Goal: Information Seeking & Learning: Learn about a topic

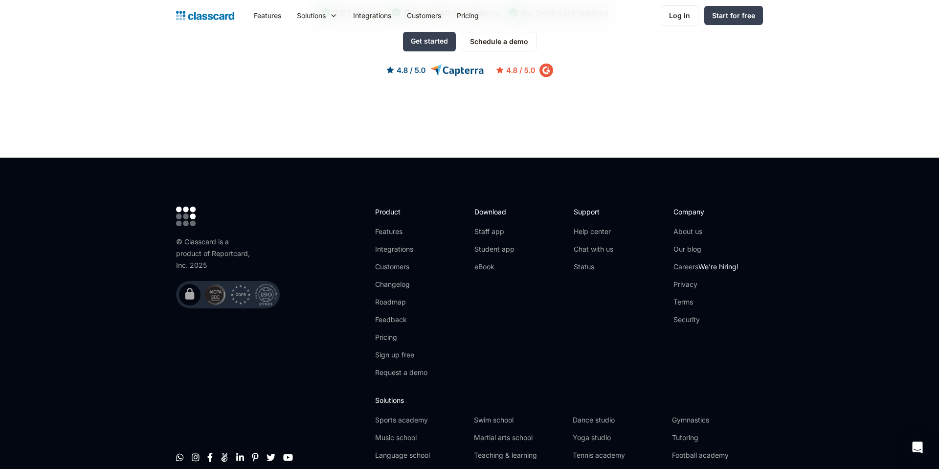
scroll to position [3087, 0]
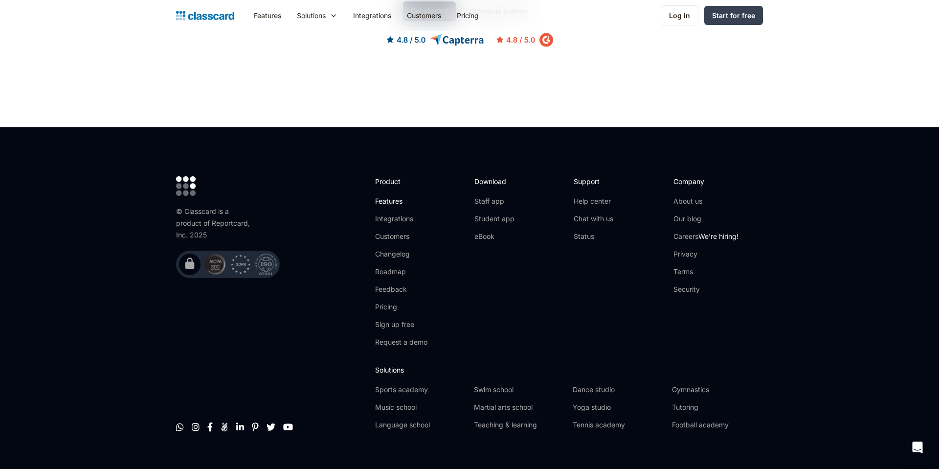
click at [391, 196] on link "Features" at bounding box center [401, 201] width 52 height 10
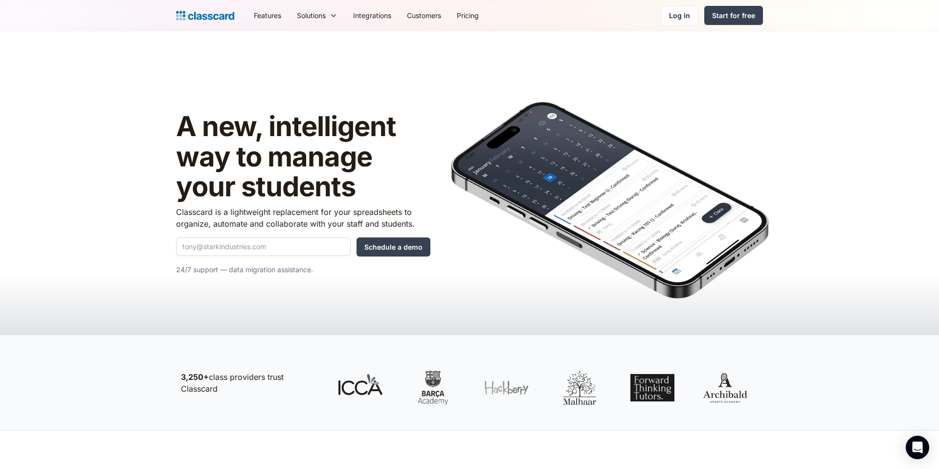
drag, startPoint x: 546, startPoint y: 166, endPoint x: 553, endPoint y: 157, distance: 11.5
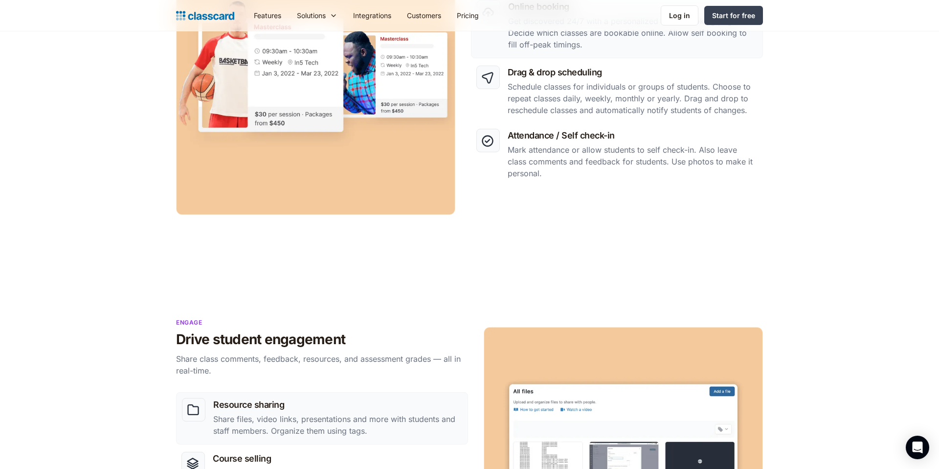
scroll to position [547, 0]
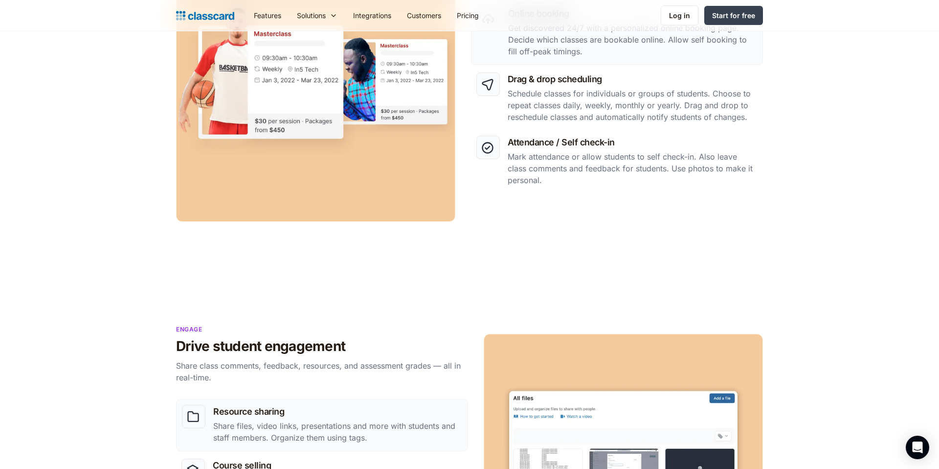
click at [263, 17] on link "Features" at bounding box center [267, 15] width 43 height 22
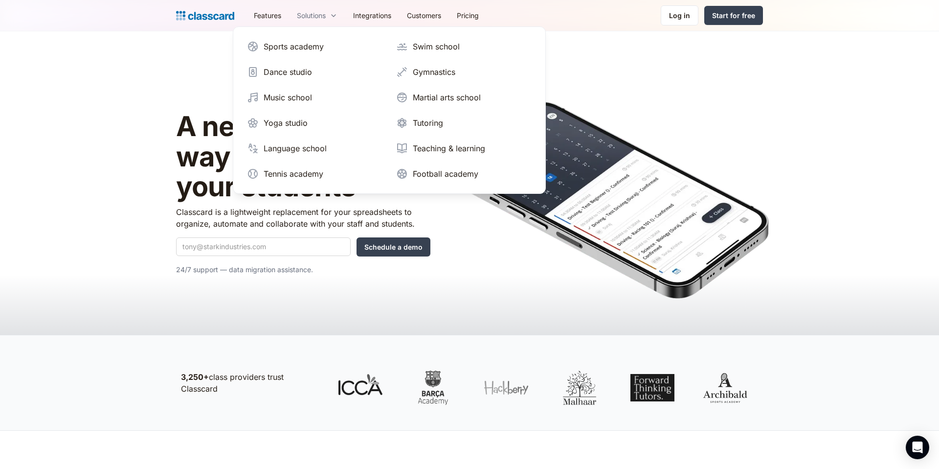
click at [306, 20] on div "Solutions" at bounding box center [311, 15] width 29 height 10
click at [307, 71] on div "Dance studio" at bounding box center [288, 72] width 48 height 12
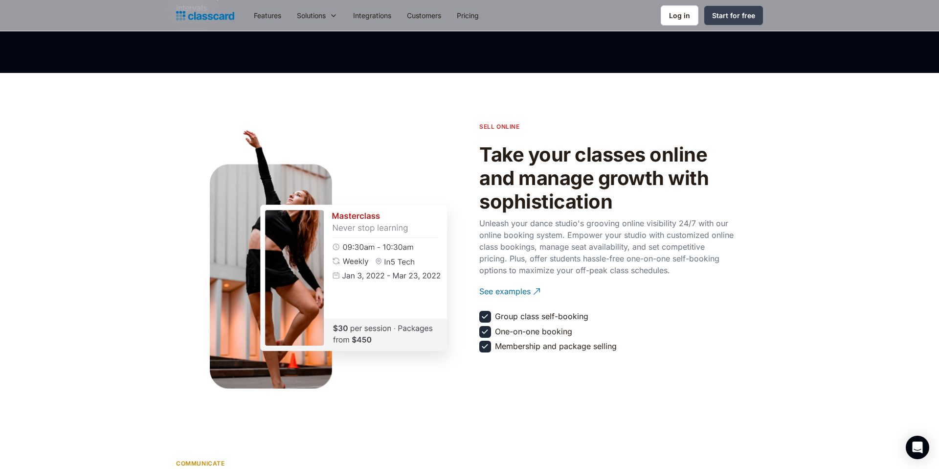
scroll to position [974, 0]
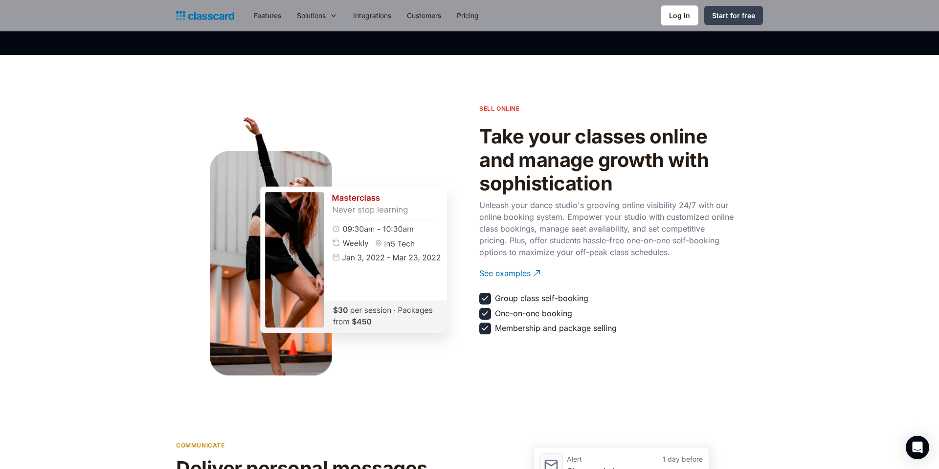
drag, startPoint x: 217, startPoint y: 202, endPoint x: 211, endPoint y: 202, distance: 6.4
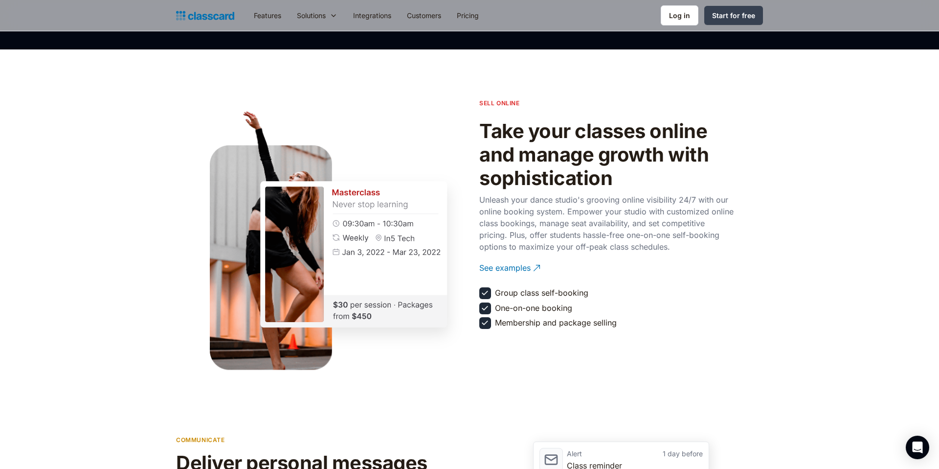
scroll to position [909, 0]
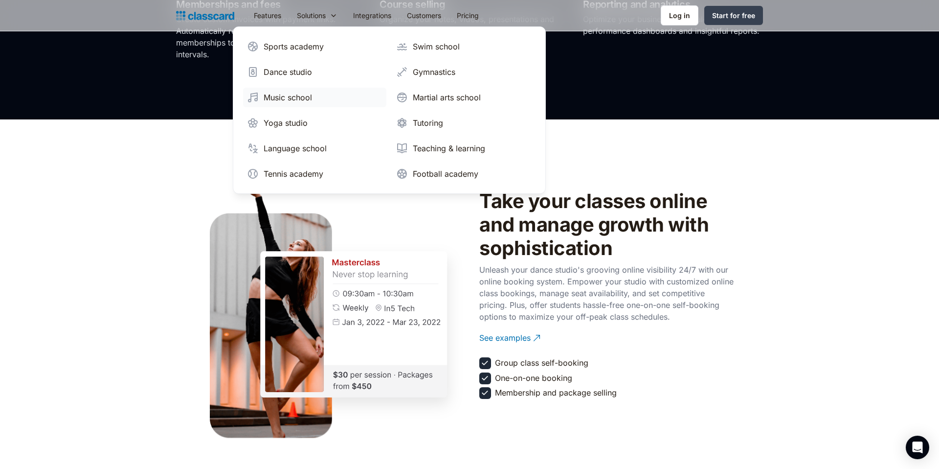
click at [302, 100] on div "Music school" at bounding box center [288, 97] width 48 height 12
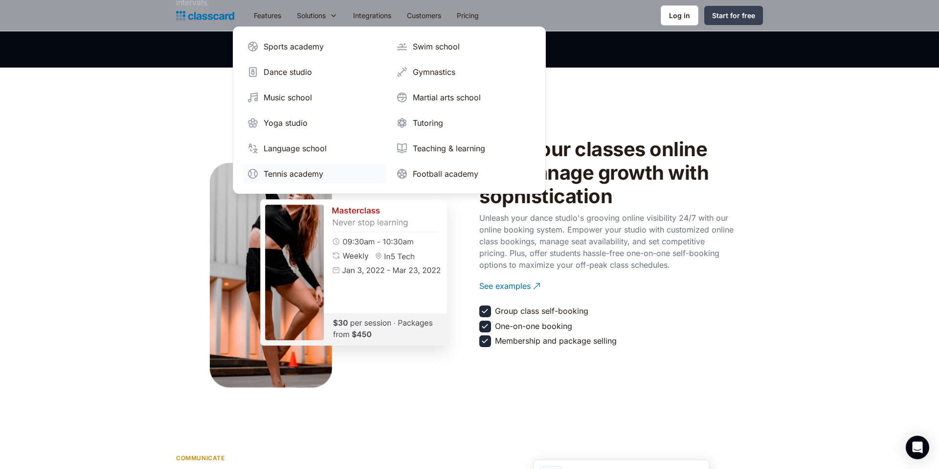
scroll to position [1011, 0]
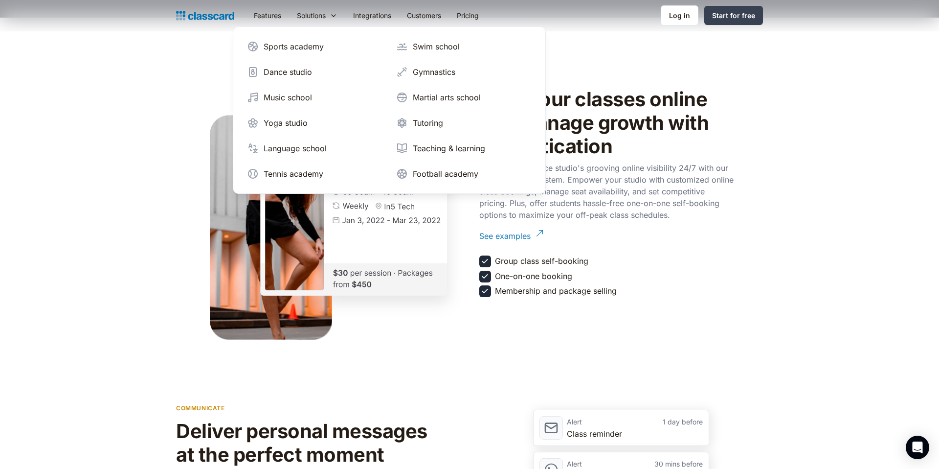
click at [516, 235] on div "See examples" at bounding box center [504, 232] width 51 height 19
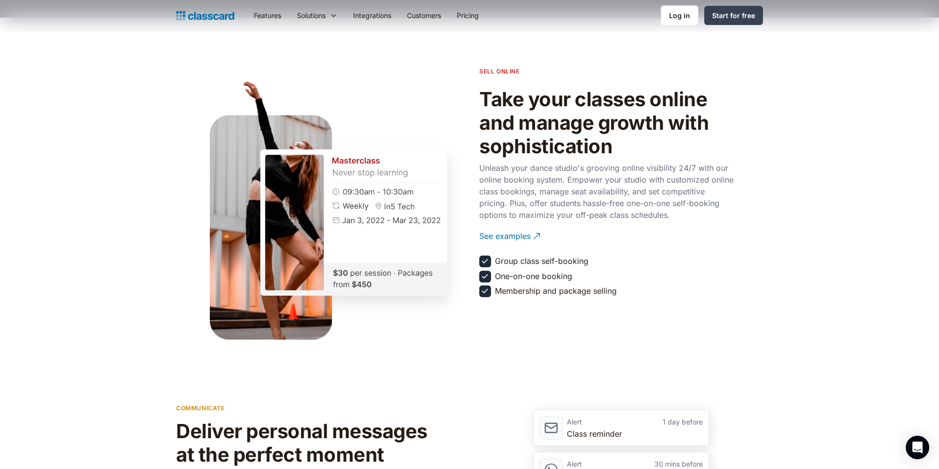
click at [684, 215] on p "Unleash your dance studio's grooving online visibility 24/7 with our online boo…" at bounding box center [606, 191] width 254 height 59
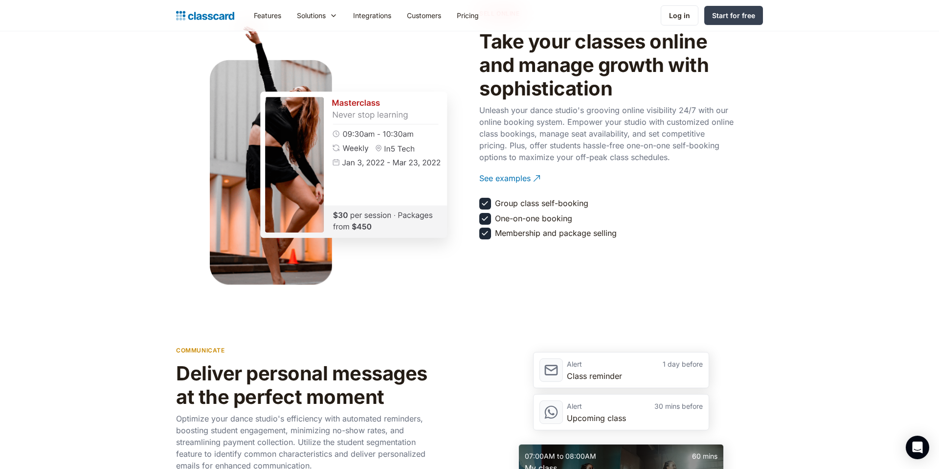
scroll to position [1127, 0]
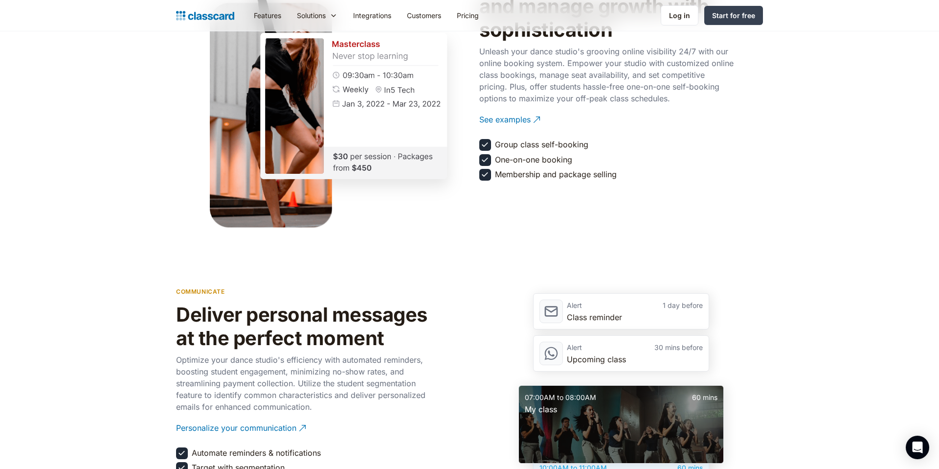
click at [512, 142] on div "Group class self-booking" at bounding box center [541, 144] width 93 height 11
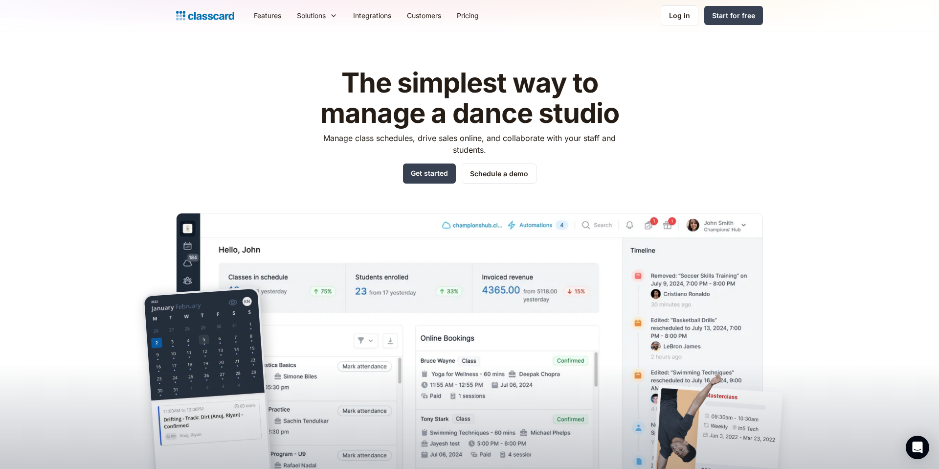
scroll to position [0, 0]
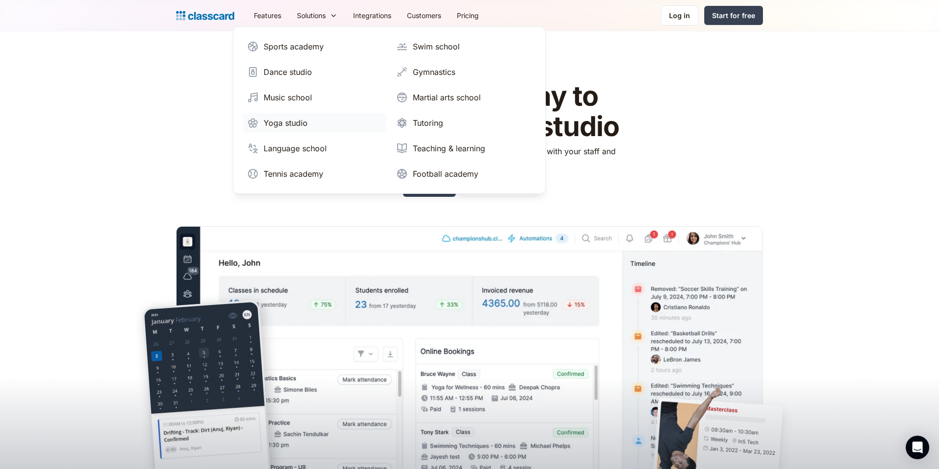
click at [292, 117] on div "Yoga studio" at bounding box center [286, 123] width 44 height 12
click at [124, 190] on header "The simplest way to manage a dance studio Manage class schedules, drive sales o…" at bounding box center [469, 257] width 939 height 453
click at [274, 18] on link "Features" at bounding box center [267, 15] width 43 height 22
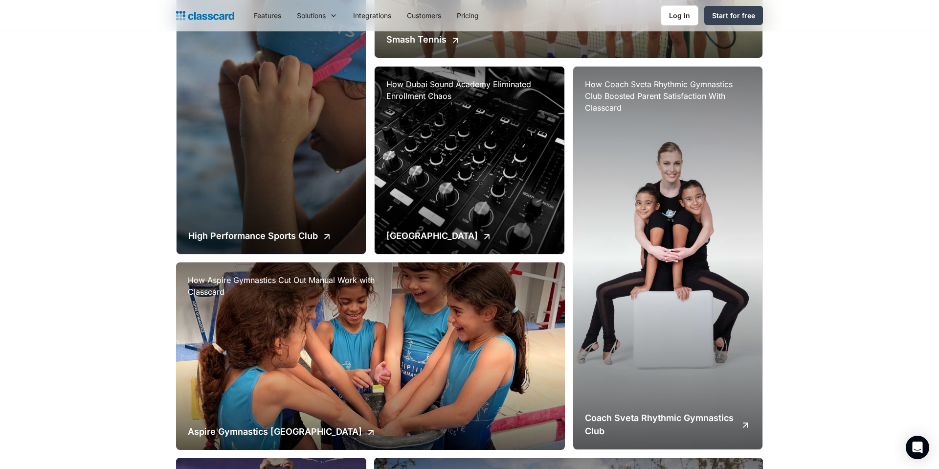
scroll to position [612, 0]
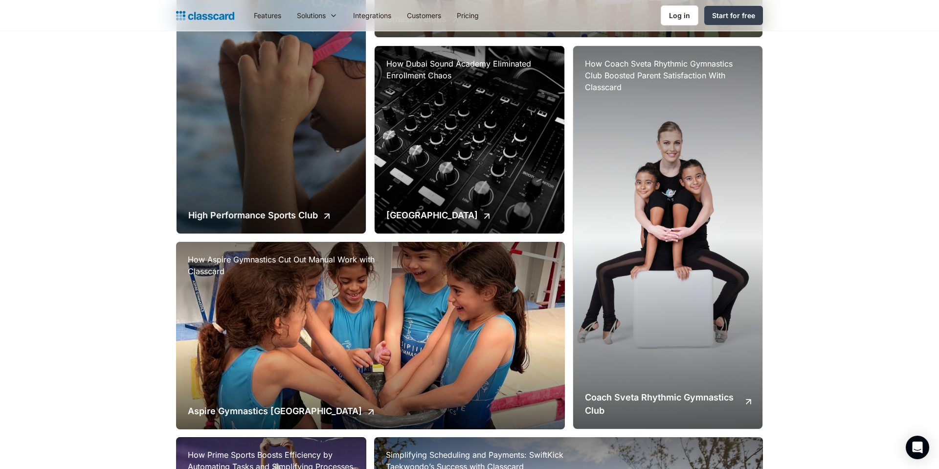
click at [697, 224] on div "How Coach Sveta Rhythmic Gymnastics Club Boosted Parent Satisfaction With Class…" at bounding box center [667, 237] width 189 height 382
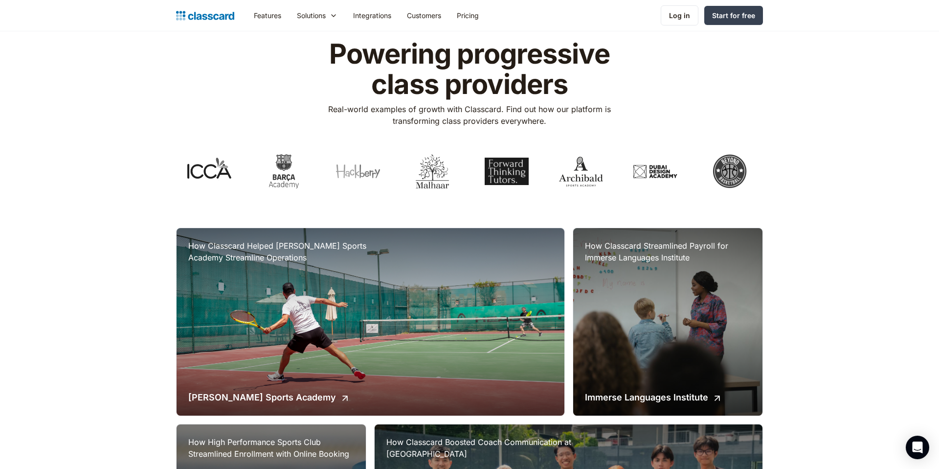
scroll to position [0, 0]
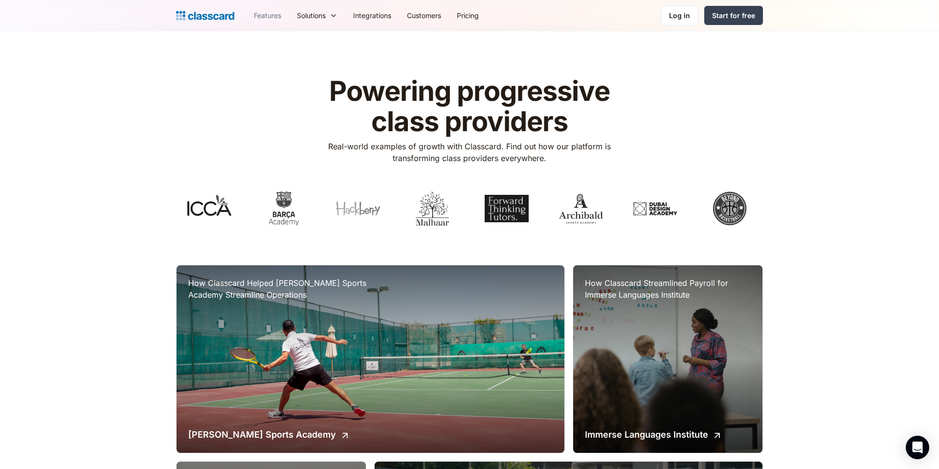
click at [273, 19] on link "Features" at bounding box center [267, 15] width 43 height 22
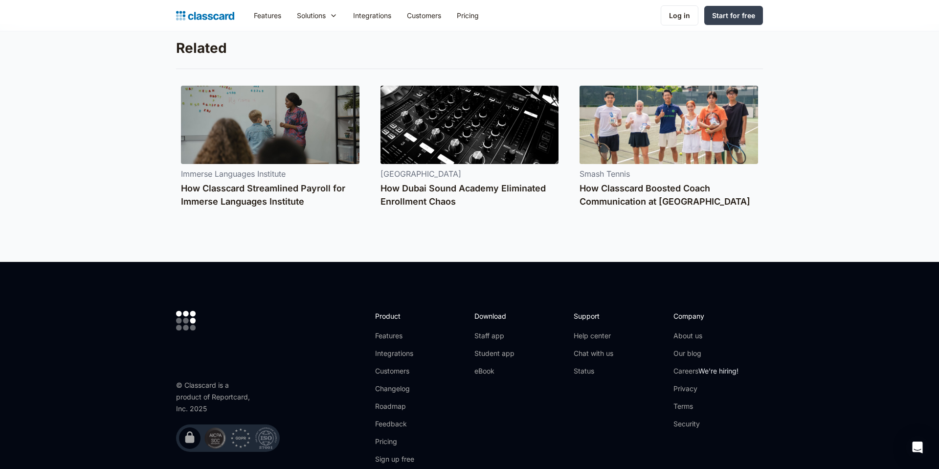
scroll to position [1731, 0]
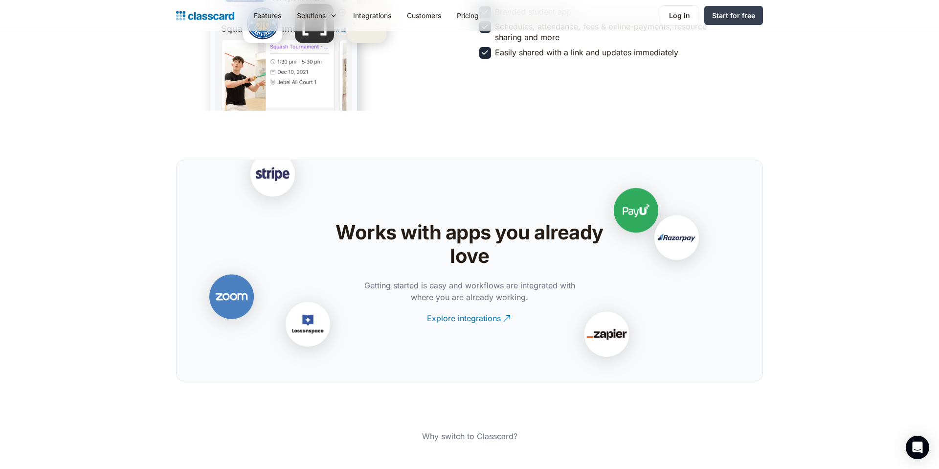
scroll to position [648, 0]
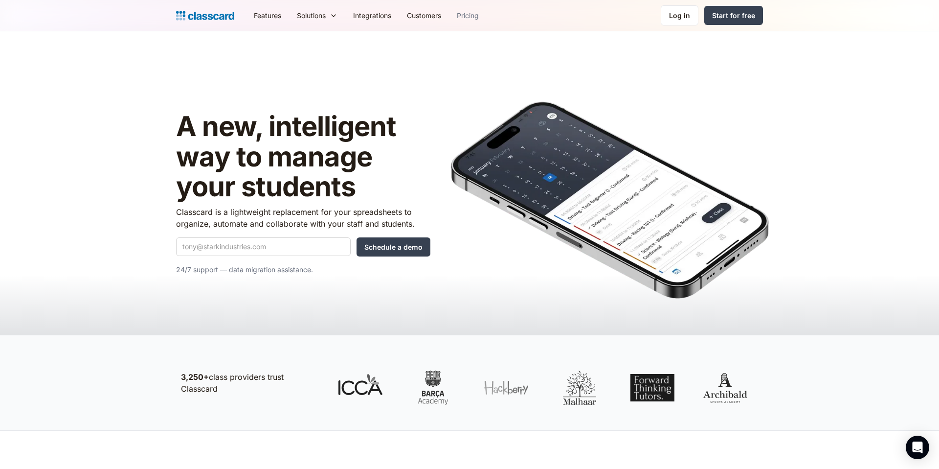
click at [467, 13] on link "Pricing" at bounding box center [468, 15] width 38 height 22
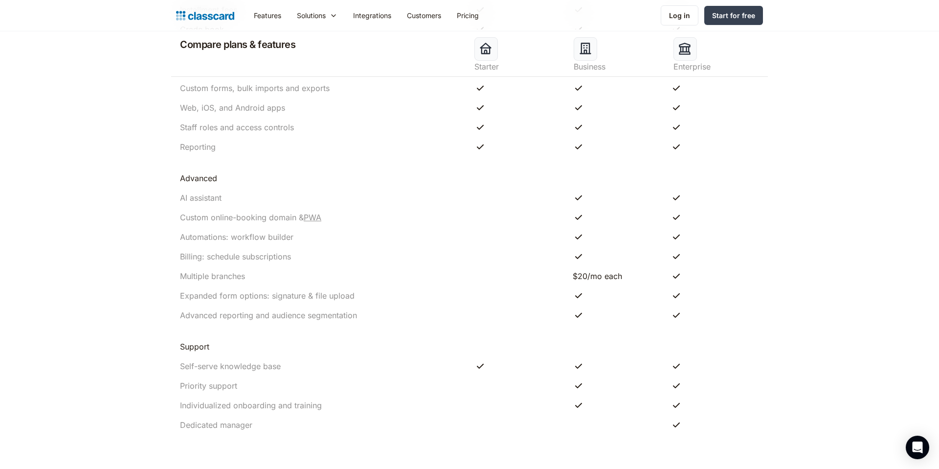
scroll to position [675, 0]
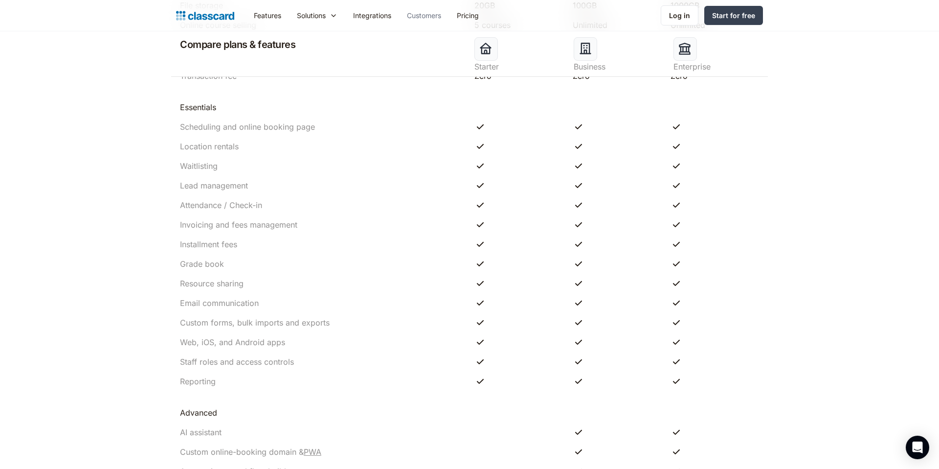
click at [442, 20] on link "Customers" at bounding box center [424, 15] width 50 height 22
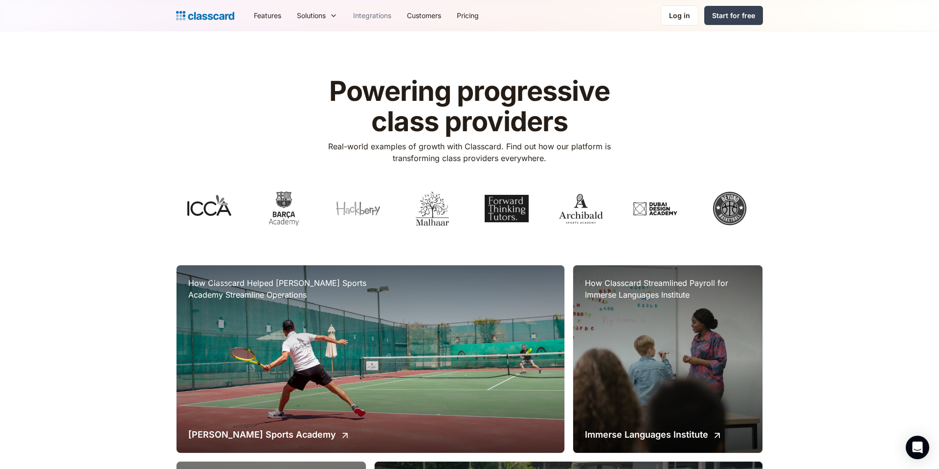
click at [368, 19] on link "Integrations" at bounding box center [372, 15] width 54 height 22
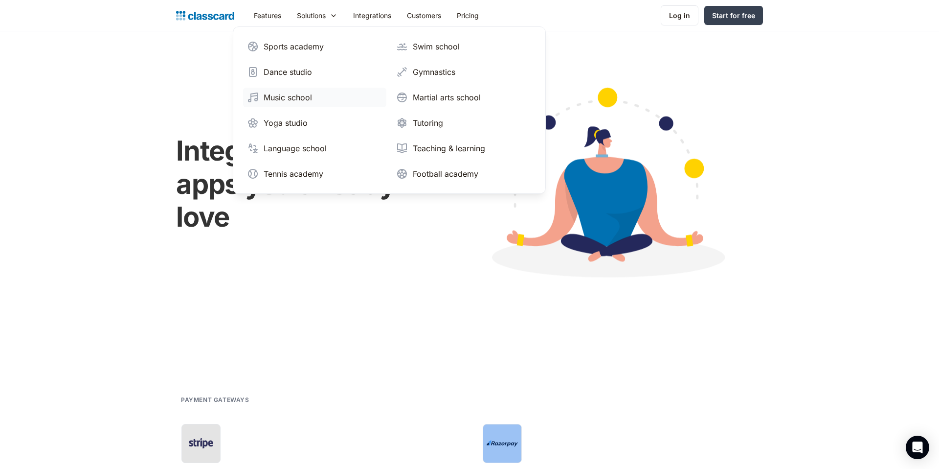
click at [303, 102] on div "Music school" at bounding box center [288, 97] width 48 height 12
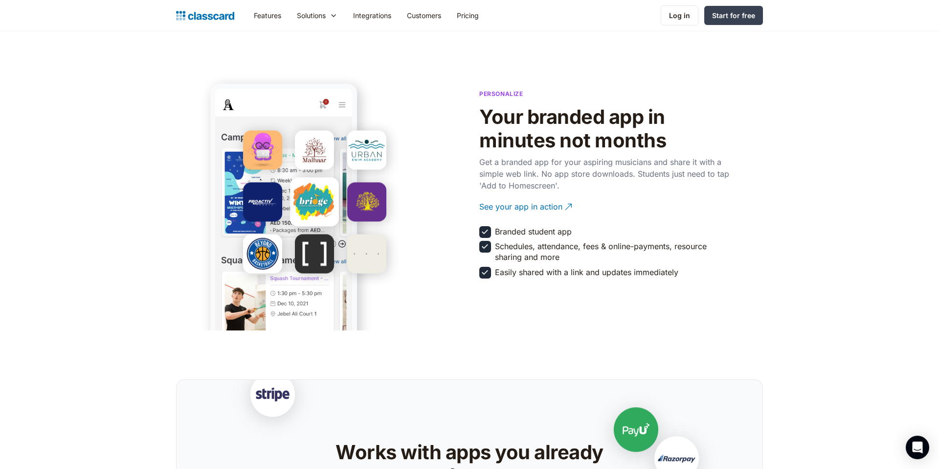
scroll to position [1837, 0]
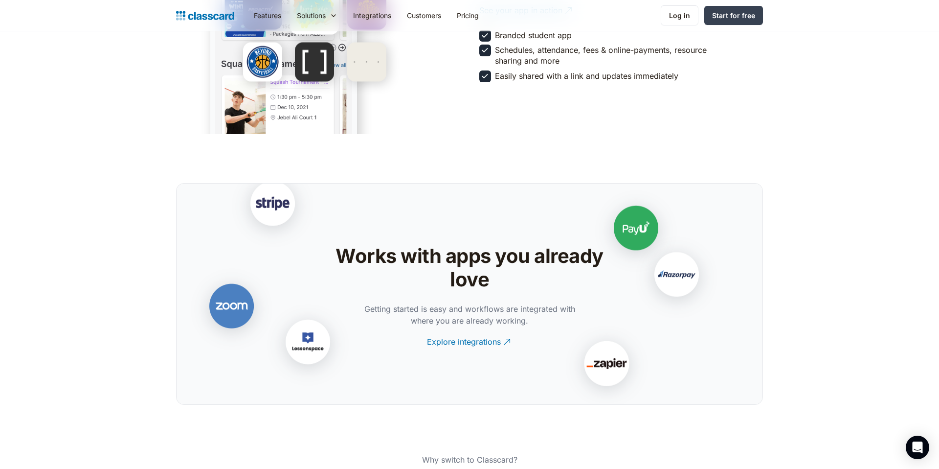
click at [246, 104] on img at bounding box center [283, 35] width 147 height 295
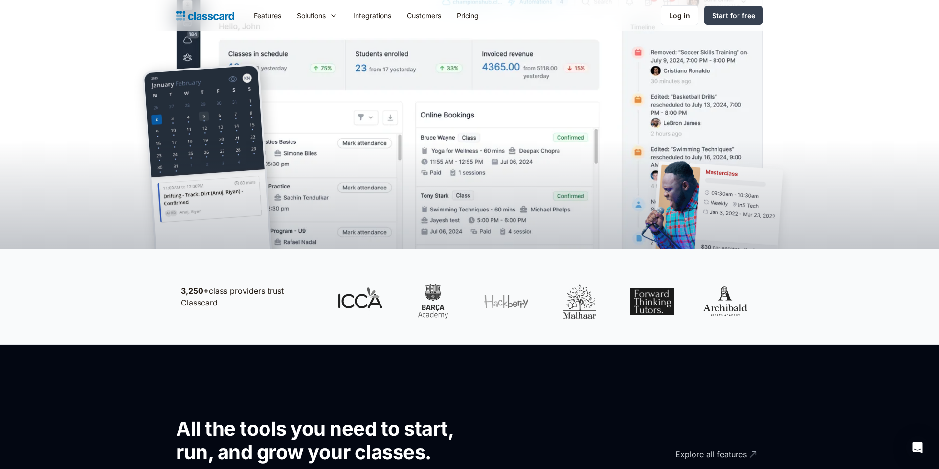
scroll to position [0, 0]
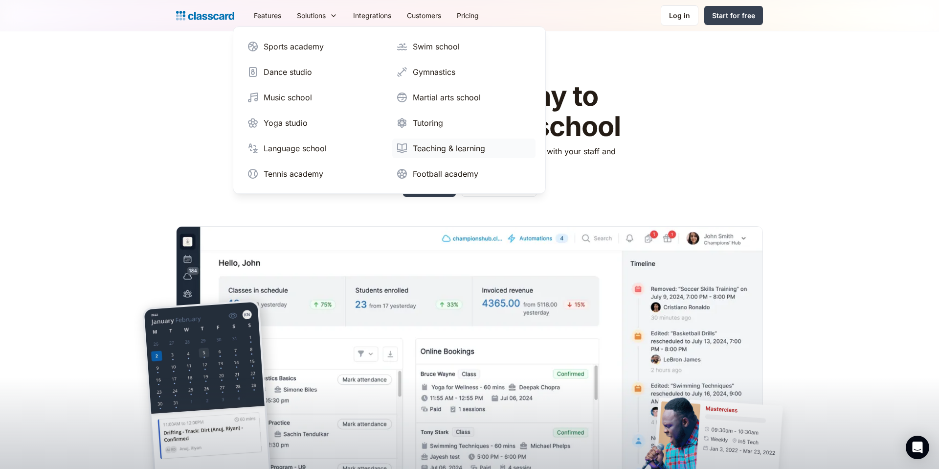
click at [427, 143] on div "Teaching & learning" at bounding box center [449, 148] width 72 height 12
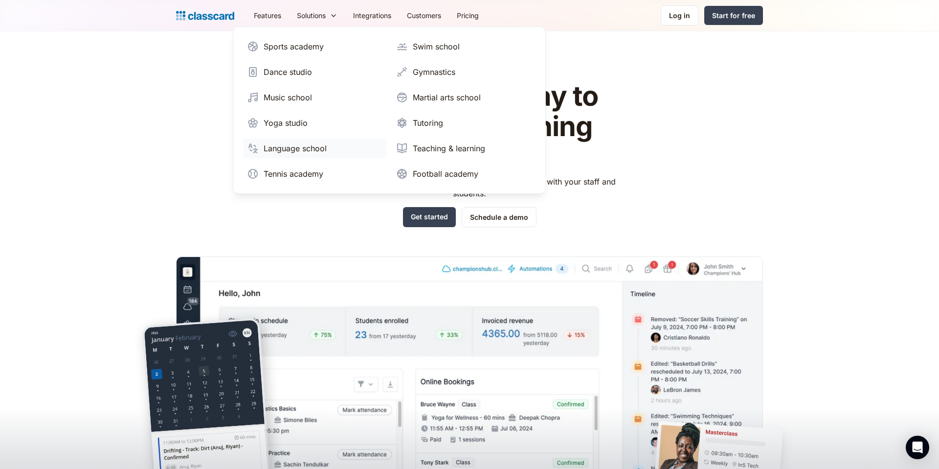
click at [308, 144] on div "Language school" at bounding box center [295, 148] width 63 height 12
click at [313, 49] on div "Sports academy" at bounding box center [294, 47] width 60 height 12
click at [296, 74] on div "Dance studio" at bounding box center [288, 72] width 48 height 12
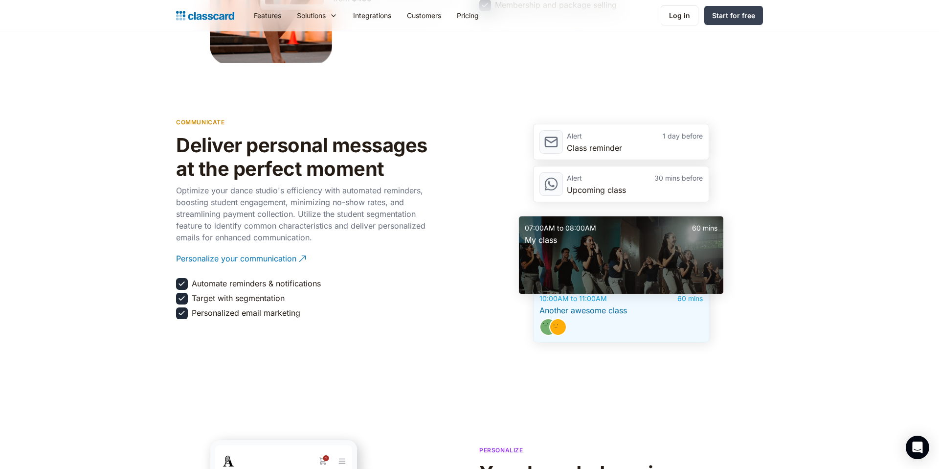
scroll to position [1341, 0]
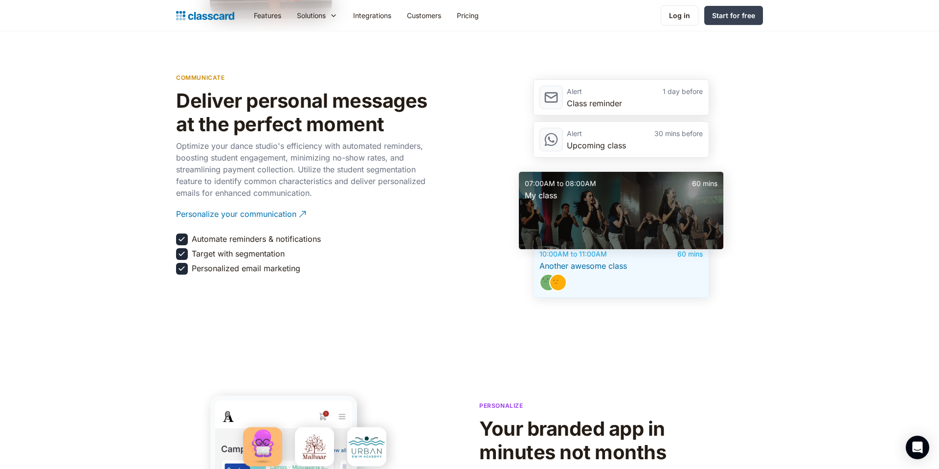
drag, startPoint x: 609, startPoint y: 234, endPoint x: 769, endPoint y: 219, distance: 160.6
click at [769, 219] on section "communicate Deliver personal messages at the perfect moment Optimize your dance…" at bounding box center [469, 183] width 939 height 328
drag, startPoint x: 698, startPoint y: 208, endPoint x: 811, endPoint y: 184, distance: 116.0
click at [811, 184] on section "communicate Deliver personal messages at the perfect moment Optimize your dance…" at bounding box center [469, 183] width 939 height 328
click at [774, 190] on section "communicate Deliver personal messages at the perfect moment Optimize your dance…" at bounding box center [469, 183] width 939 height 328
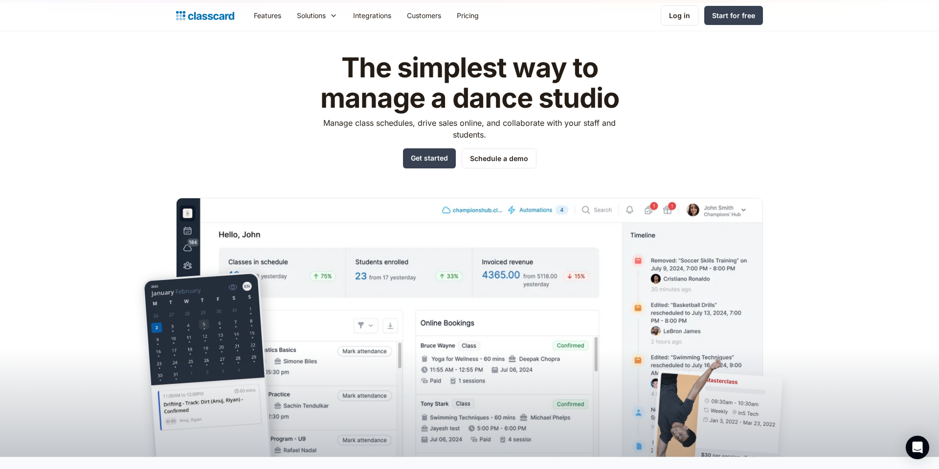
scroll to position [0, 0]
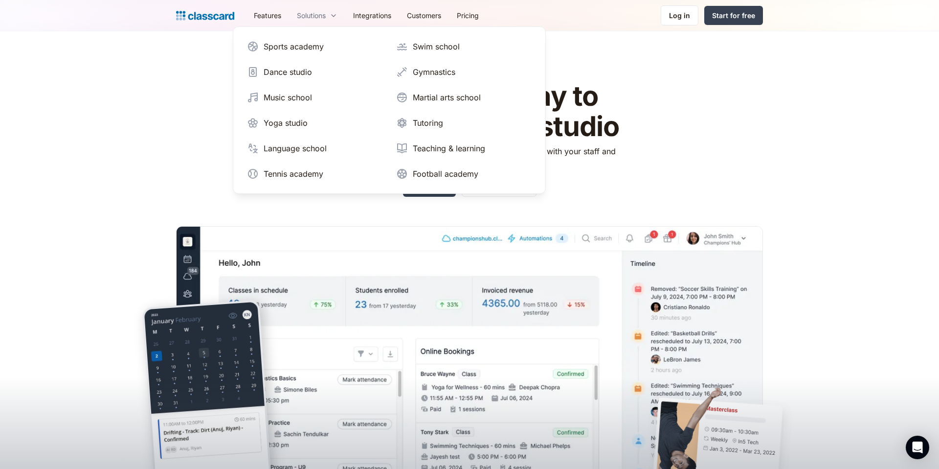
click at [311, 16] on div "Solutions" at bounding box center [311, 15] width 29 height 10
click at [284, 12] on link "Features" at bounding box center [267, 15] width 43 height 22
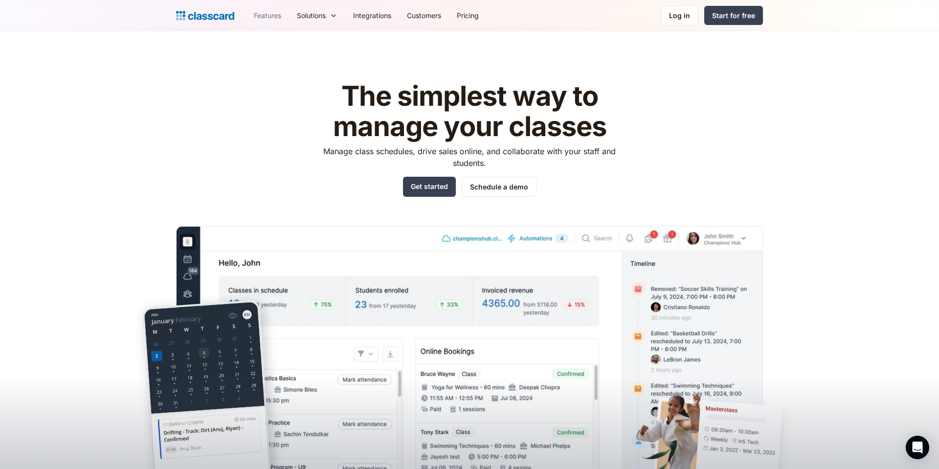
click at [270, 13] on link "Features" at bounding box center [267, 15] width 43 height 22
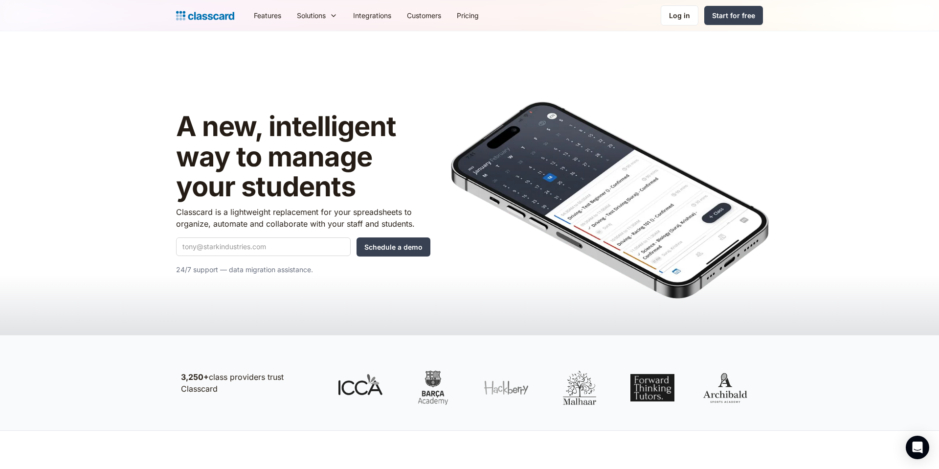
click at [223, 17] on img at bounding box center [205, 16] width 58 height 14
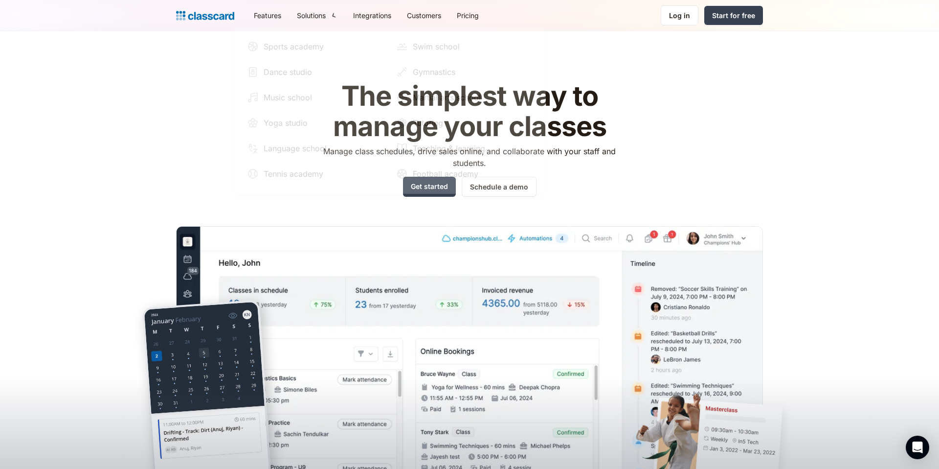
click at [648, 137] on div "The simplest way to manage your classes Manage class schedules, drive sales onl…" at bounding box center [469, 275] width 587 height 419
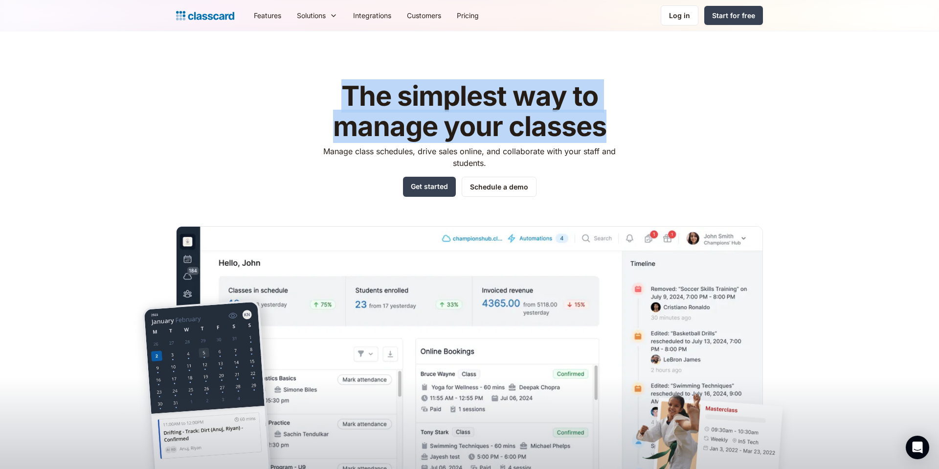
drag, startPoint x: 343, startPoint y: 92, endPoint x: 606, endPoint y: 132, distance: 265.2
click at [606, 132] on h1 "The simplest way to manage your classes" at bounding box center [470, 111] width 311 height 60
copy h1 "The simplest way to manage your classes"
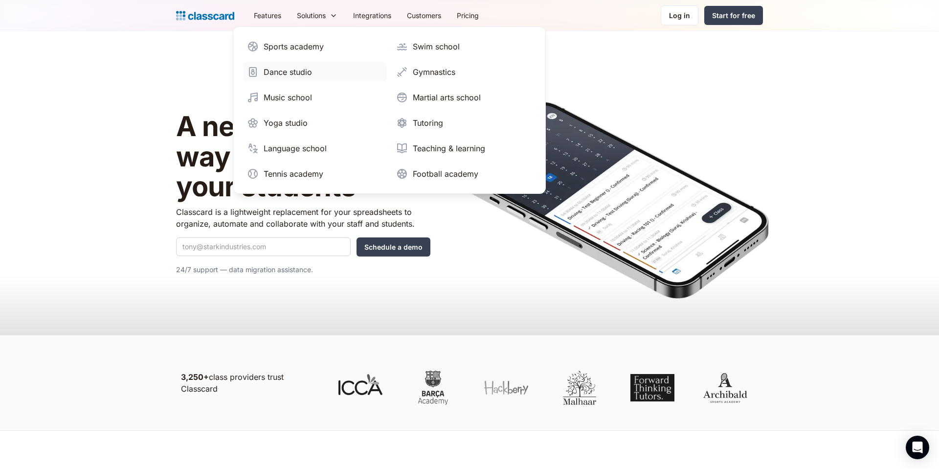
click at [296, 77] on div "Dance studio" at bounding box center [288, 72] width 48 height 12
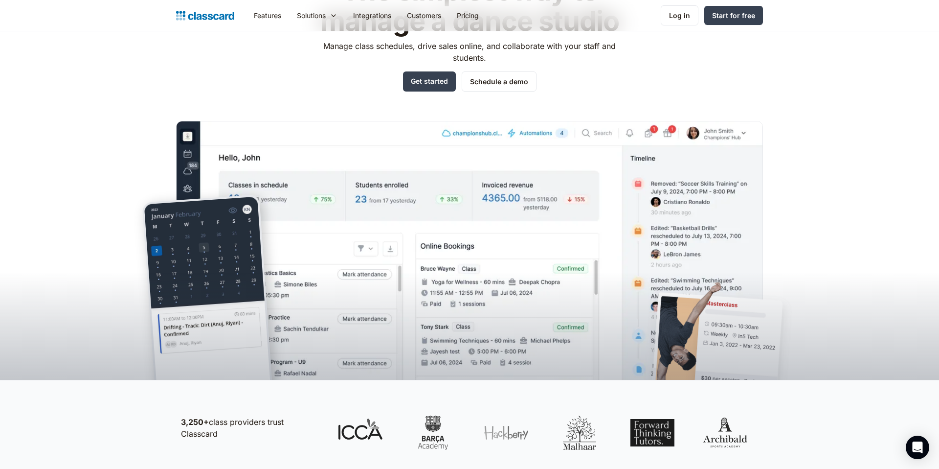
scroll to position [95, 0]
